Goal: Task Accomplishment & Management: Use online tool/utility

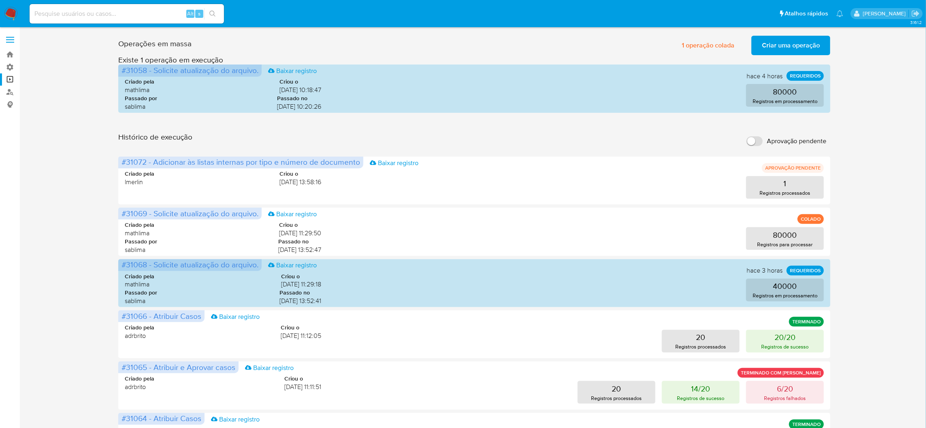
click at [755, 136] on input "Aprovação pendente" at bounding box center [755, 141] width 16 height 10
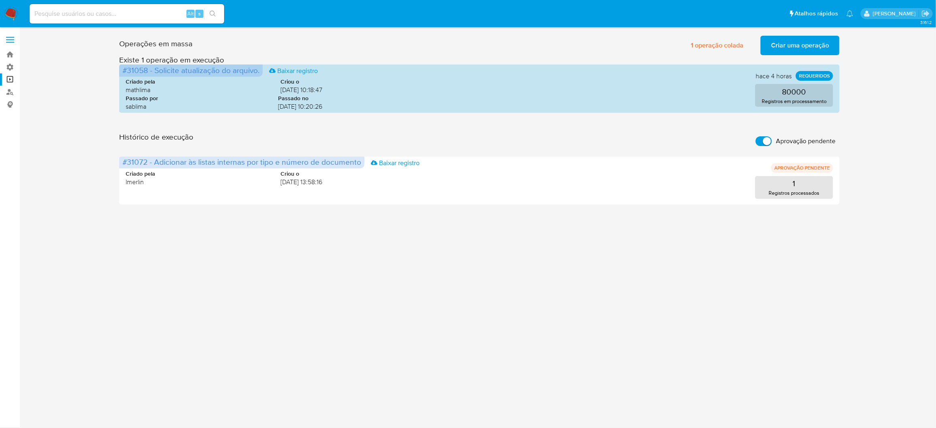
click at [774, 132] on label "Aprovação pendente" at bounding box center [795, 141] width 88 height 18
click at [772, 136] on input "Aprovação pendente" at bounding box center [763, 141] width 16 height 10
checkbox input "false"
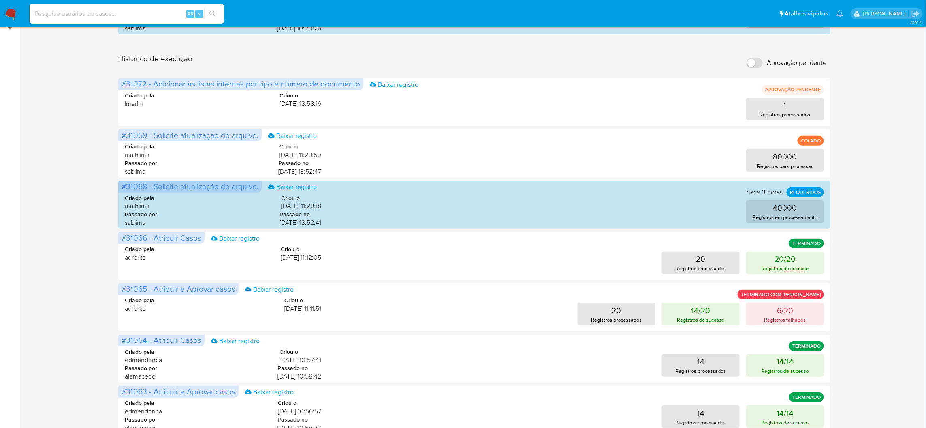
scroll to position [150, 0]
